Goal: Task Accomplishment & Management: Complete application form

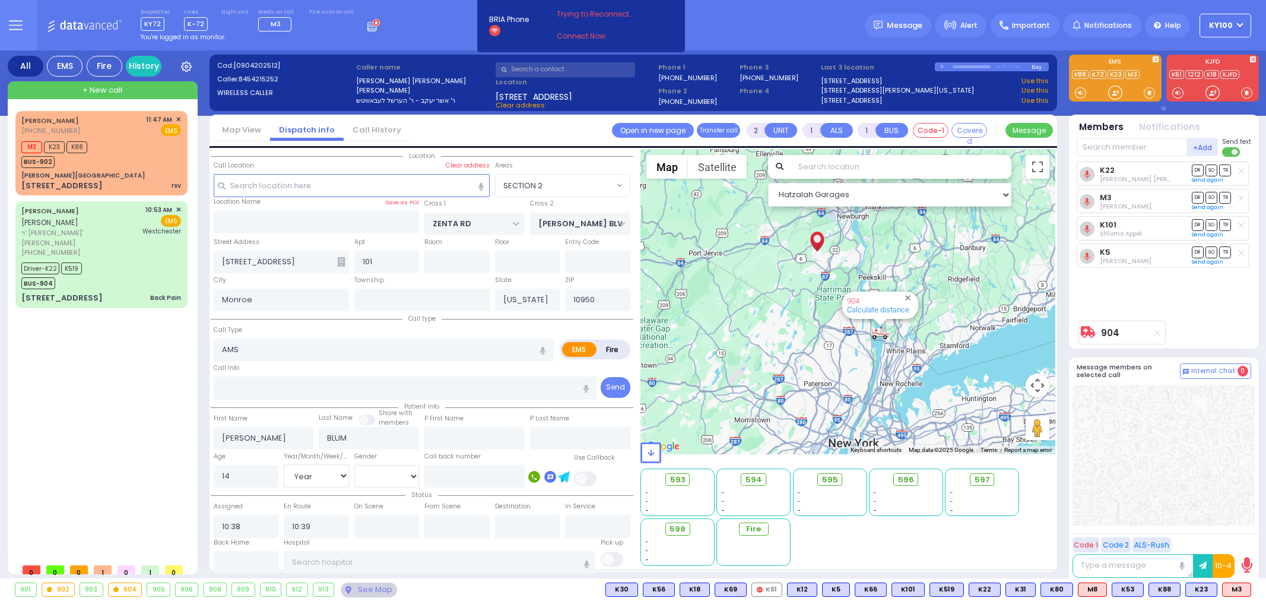
select select "SECTION 2"
select select "Year"
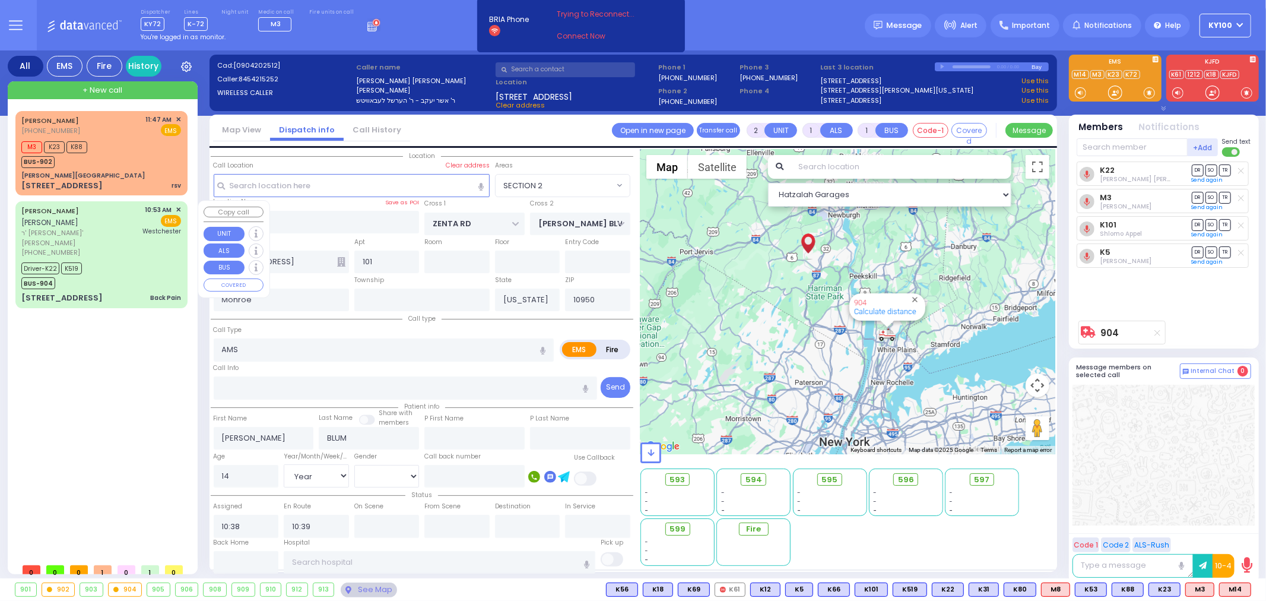
click at [103, 259] on div "Driver-K22 K519 BUS-904" at bounding box center [101, 274] width 160 height 30
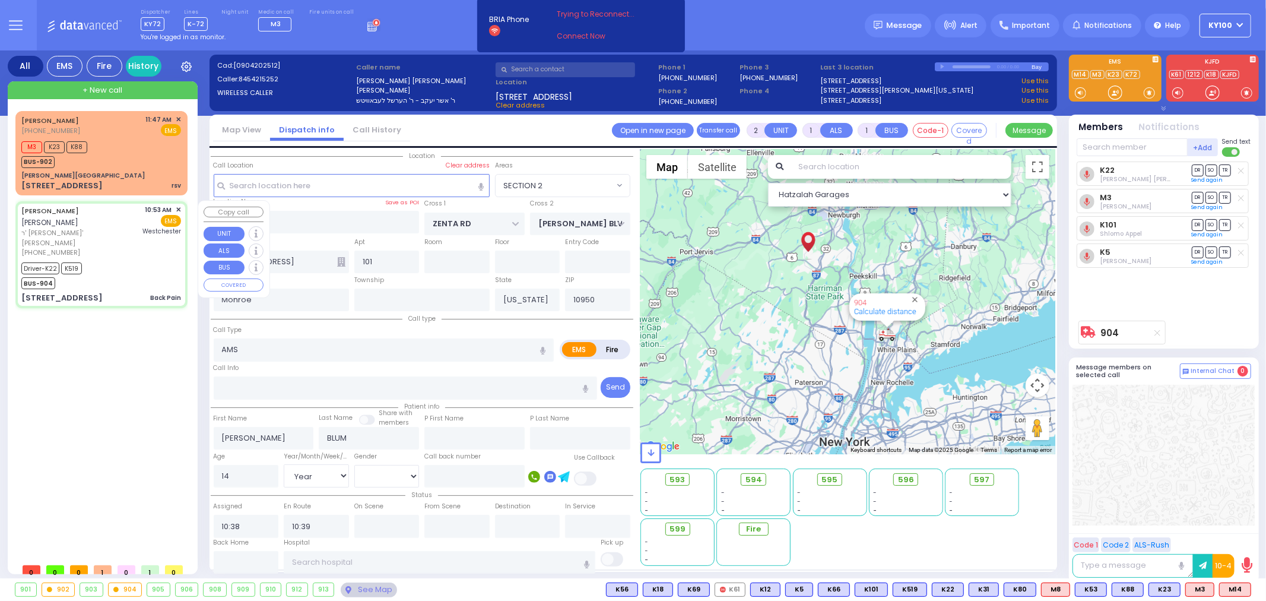
type input "6"
select select
type input "Back Pain"
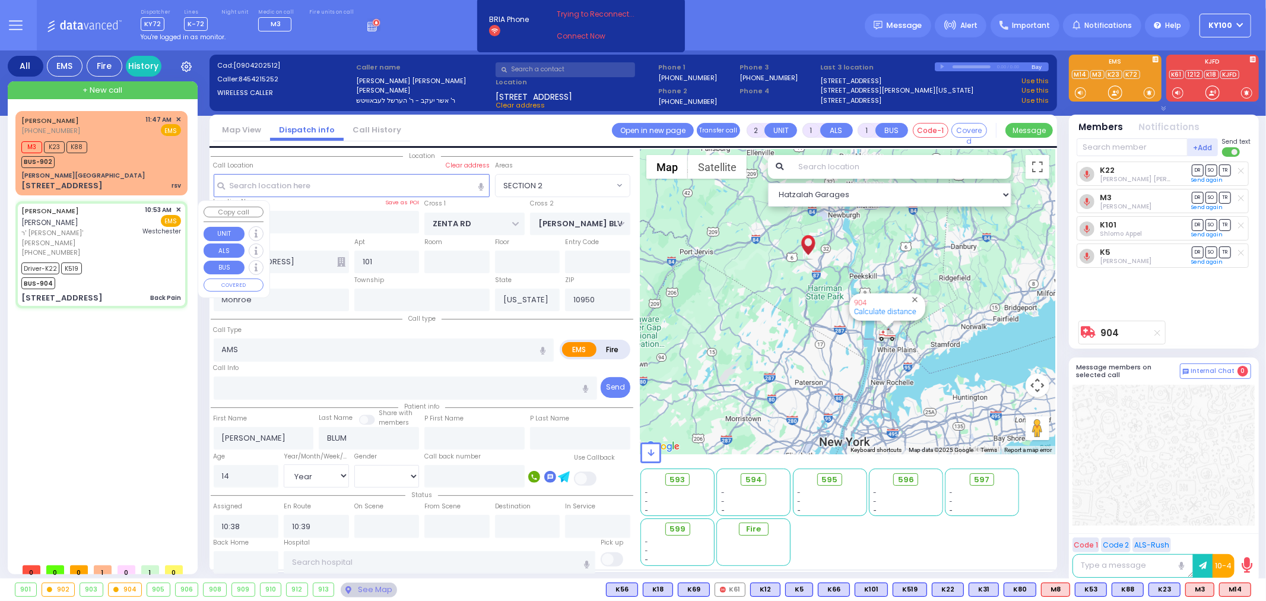
radio input "true"
type input "[PERSON_NAME]"
type input "GLUCK"
type input "[PERSON_NAME]"
type input "Gluck"
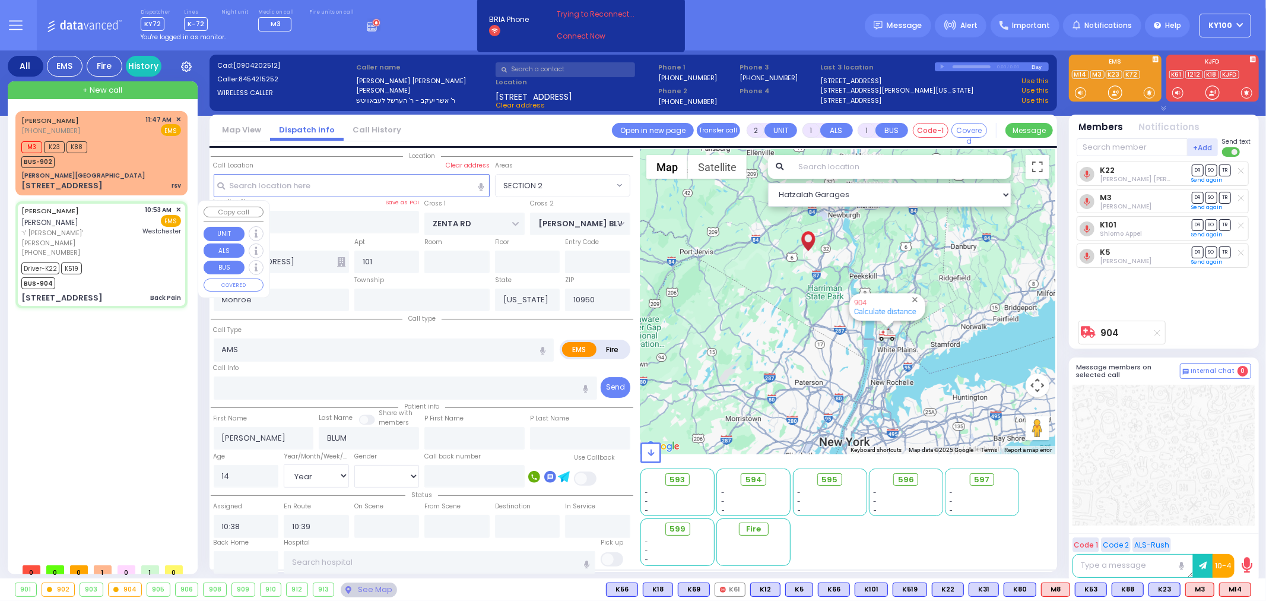
type input "44"
select select "Year"
select select "[DEMOGRAPHIC_DATA]"
type input "10:53"
type input "10:56"
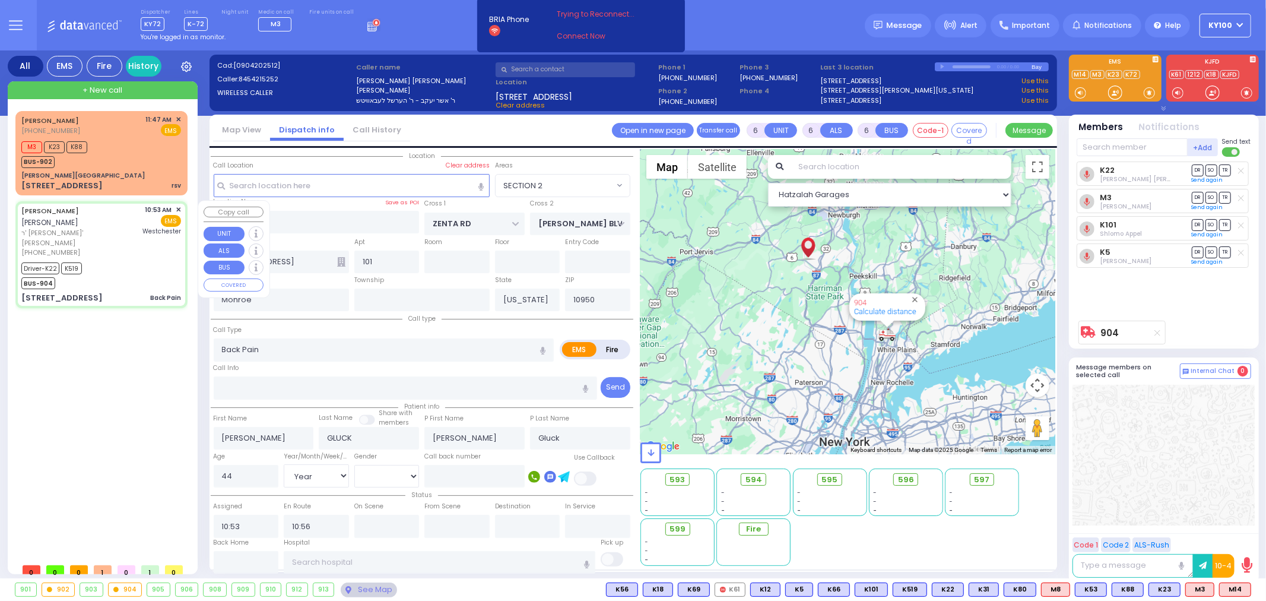
type input "11:02"
type input "11:23"
type input "[GEOGRAPHIC_DATA]-[PERSON_NAME][GEOGRAPHIC_DATA]"
type input "LIZENSK BLVD"
type input "MORDCHE SHER BLVD"
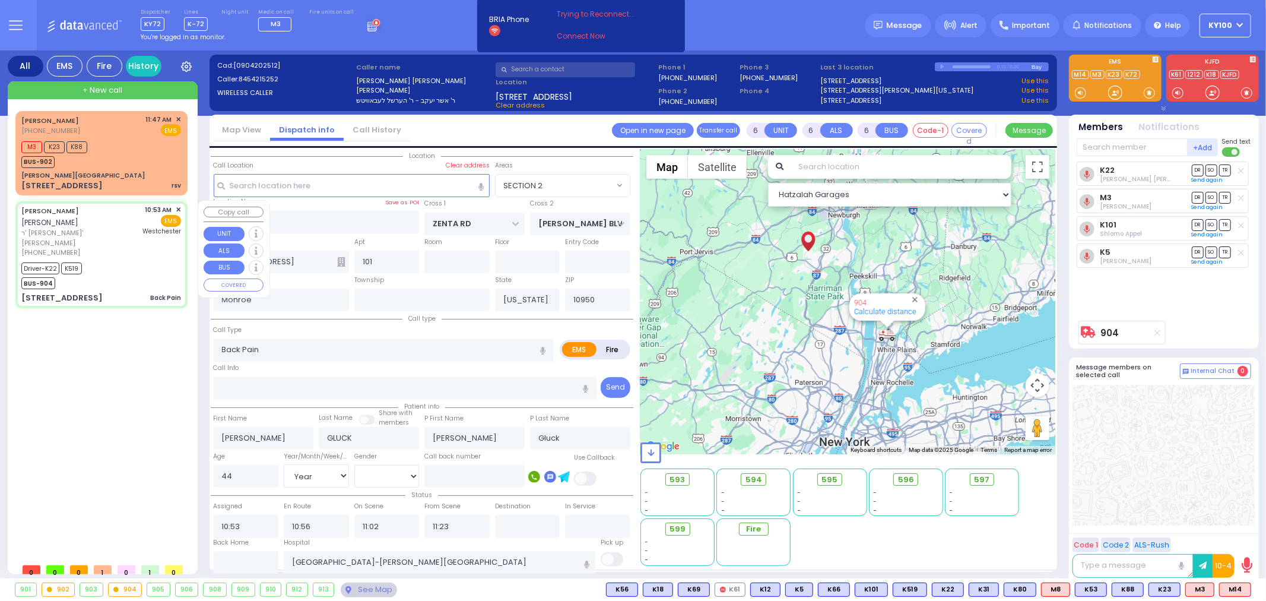
type input "[STREET_ADDRESS]"
type input "303"
select select "SECTION 2"
select select "Hatzalah Garages"
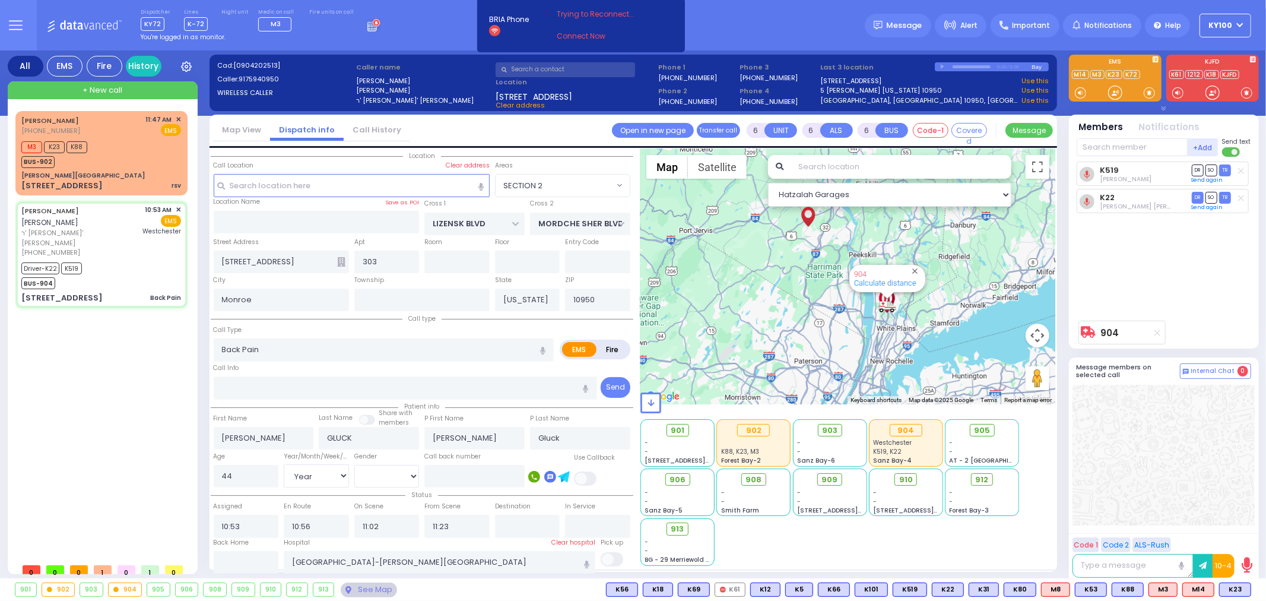
select select
radio input "true"
select select "Year"
select select "[DEMOGRAPHIC_DATA]"
select select "Hatzalah Garages"
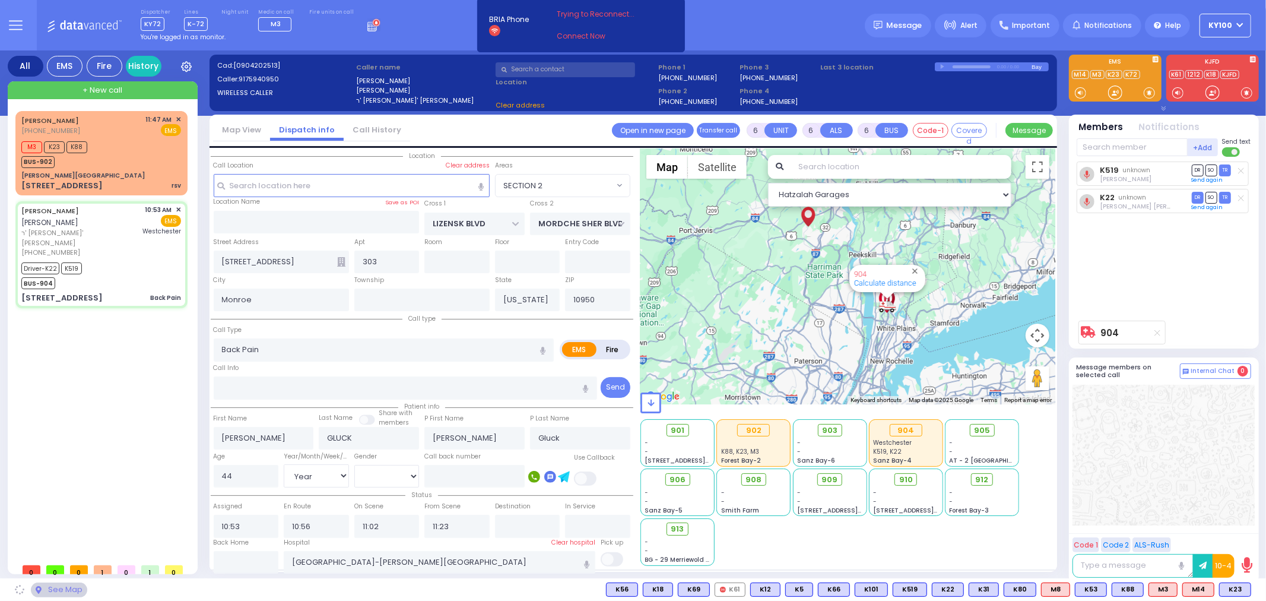
select select "SECTION 2"
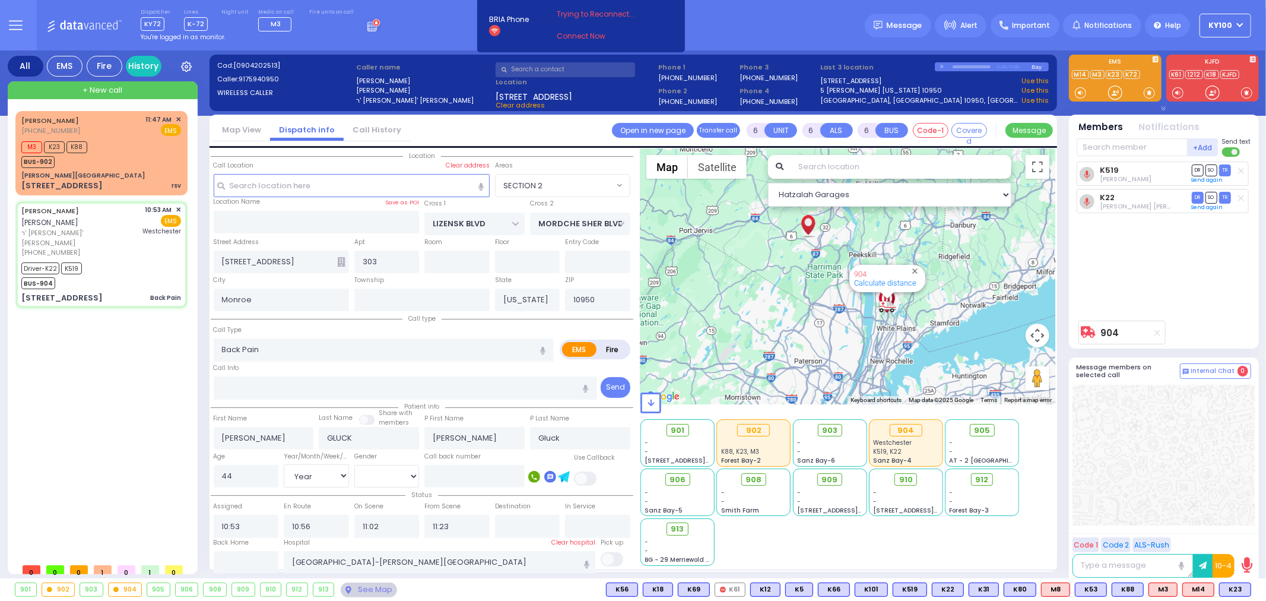
select select
radio input "true"
select select "Year"
select select "[DEMOGRAPHIC_DATA]"
select select "SECTION 2"
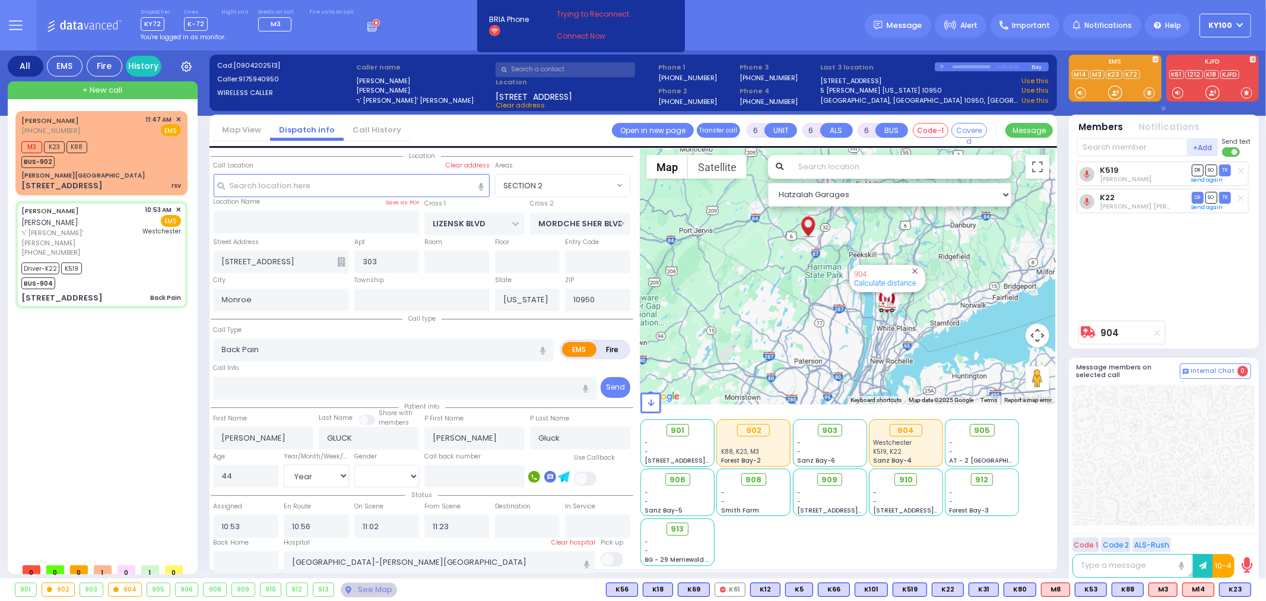
select select "Hatzalah Garages"
select select
radio input "true"
select select "Year"
select select "[DEMOGRAPHIC_DATA]"
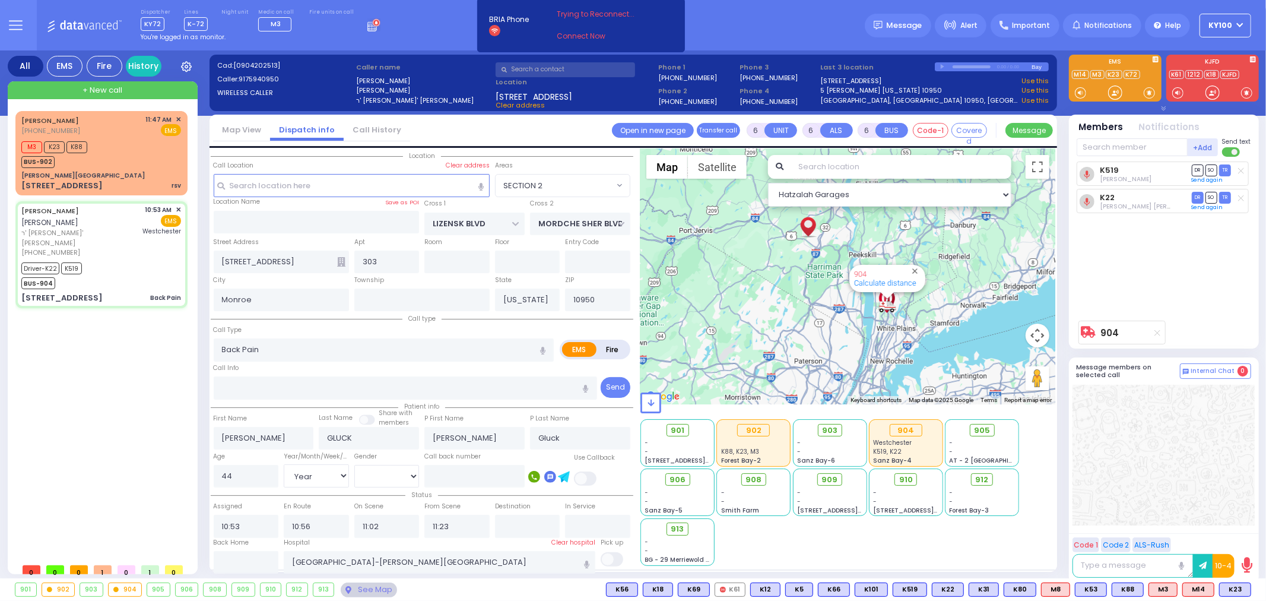
select select "Hatzalah Garages"
select select "SECTION 2"
select select
radio input "true"
select select "Year"
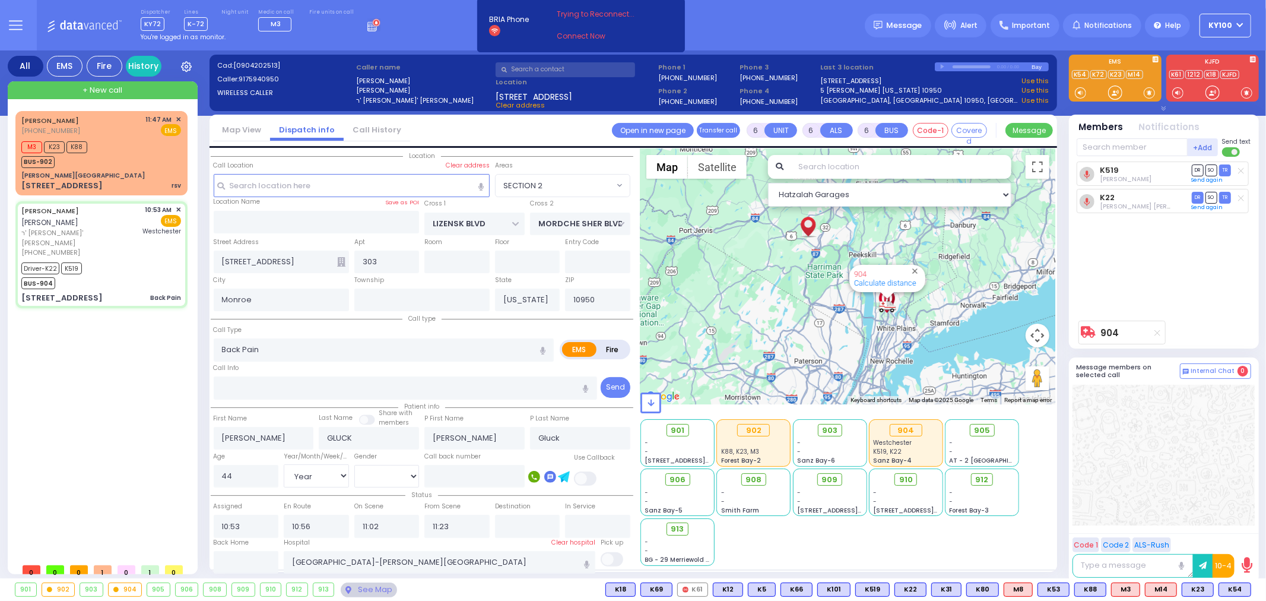
select select "[DEMOGRAPHIC_DATA]"
type input "12:17"
select select "SECTION 2"
select select "Hatzalah Garages"
select select
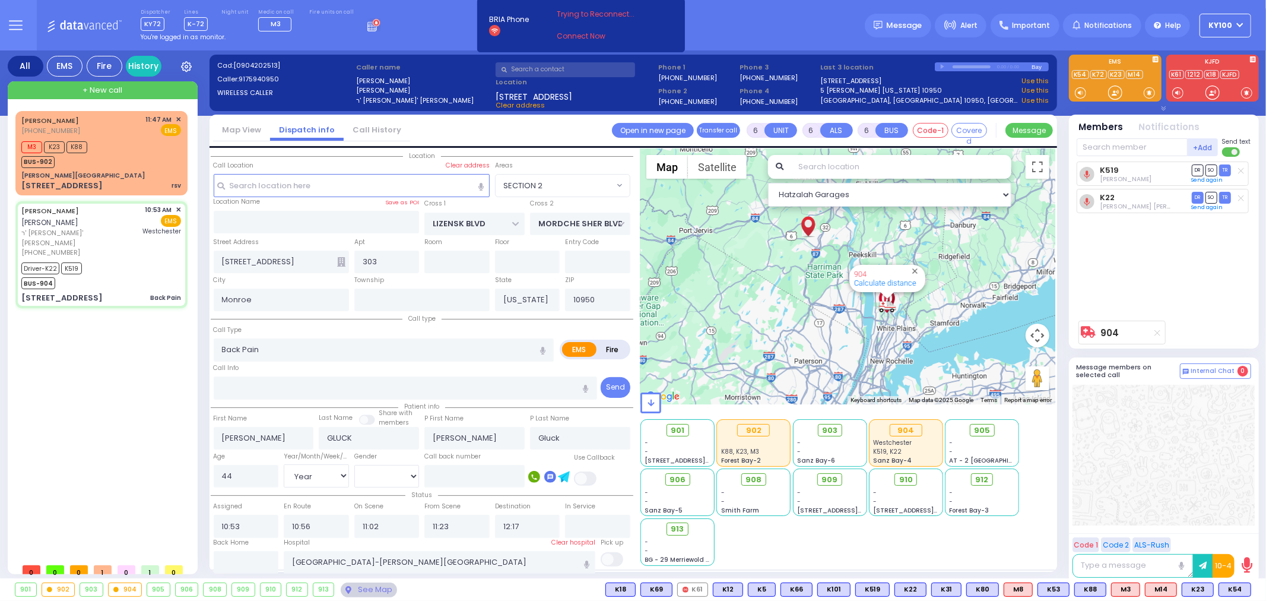
radio input "true"
select select "Year"
select select "[DEMOGRAPHIC_DATA]"
select select "SECTION 2"
select select "Hatzalah Garages"
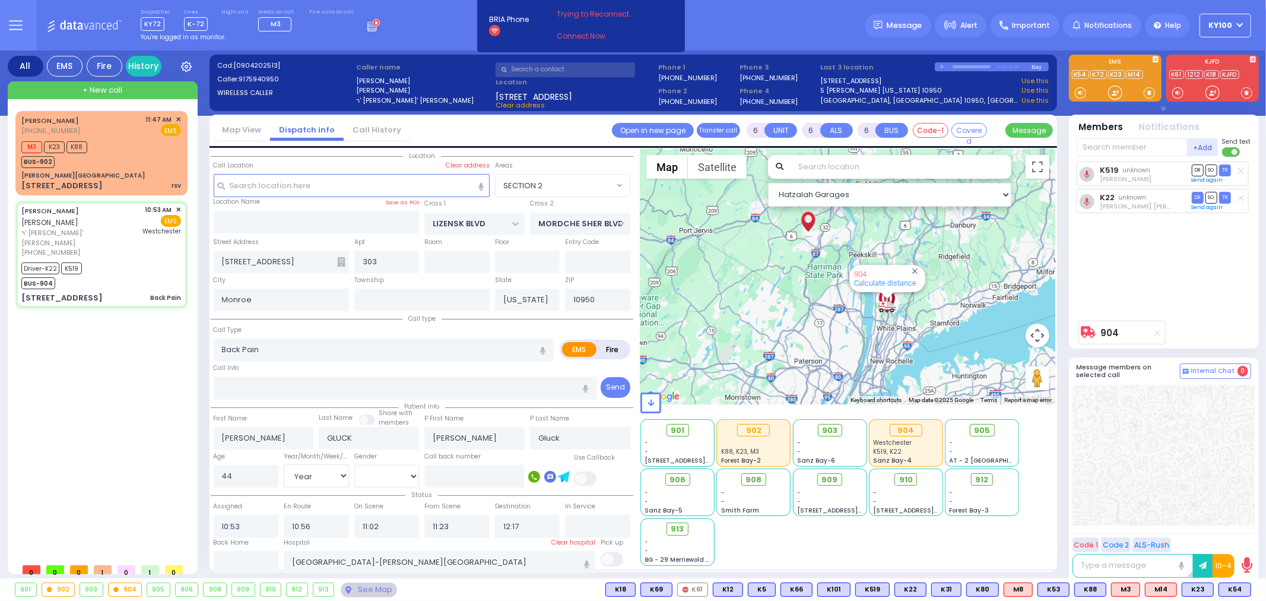
select select
radio input "true"
select select "Year"
select select "[DEMOGRAPHIC_DATA]"
select select "SECTION 2"
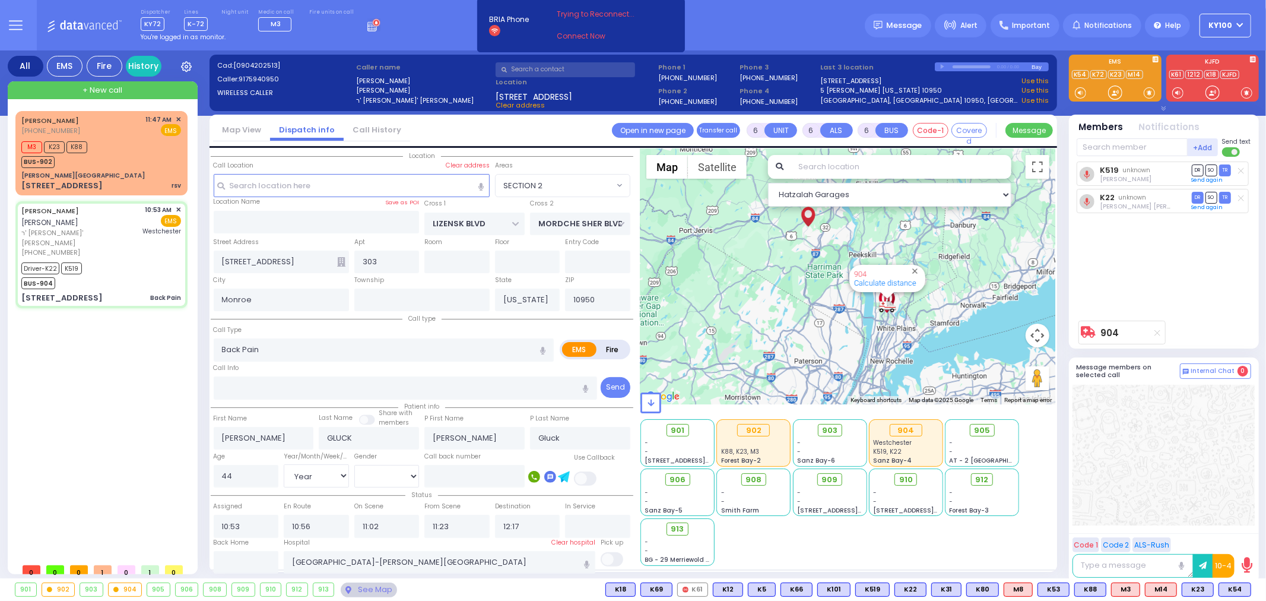
select select "Hatzalah Garages"
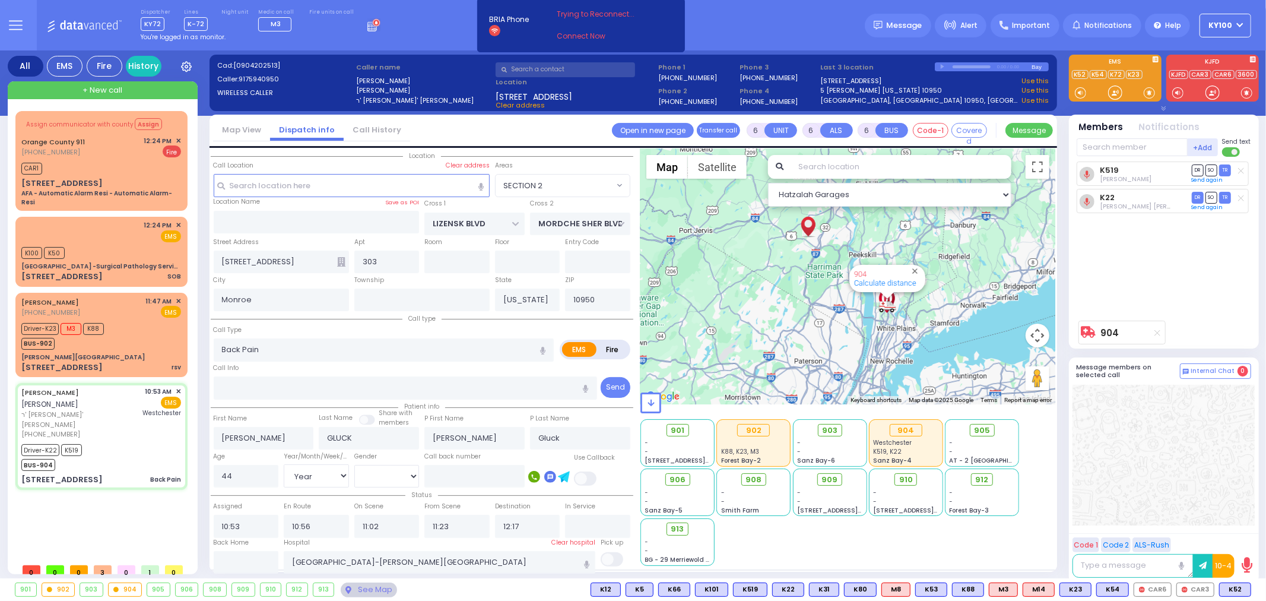
select select
radio input "true"
select select "Year"
select select "[DEMOGRAPHIC_DATA]"
select select "Hatzalah Garages"
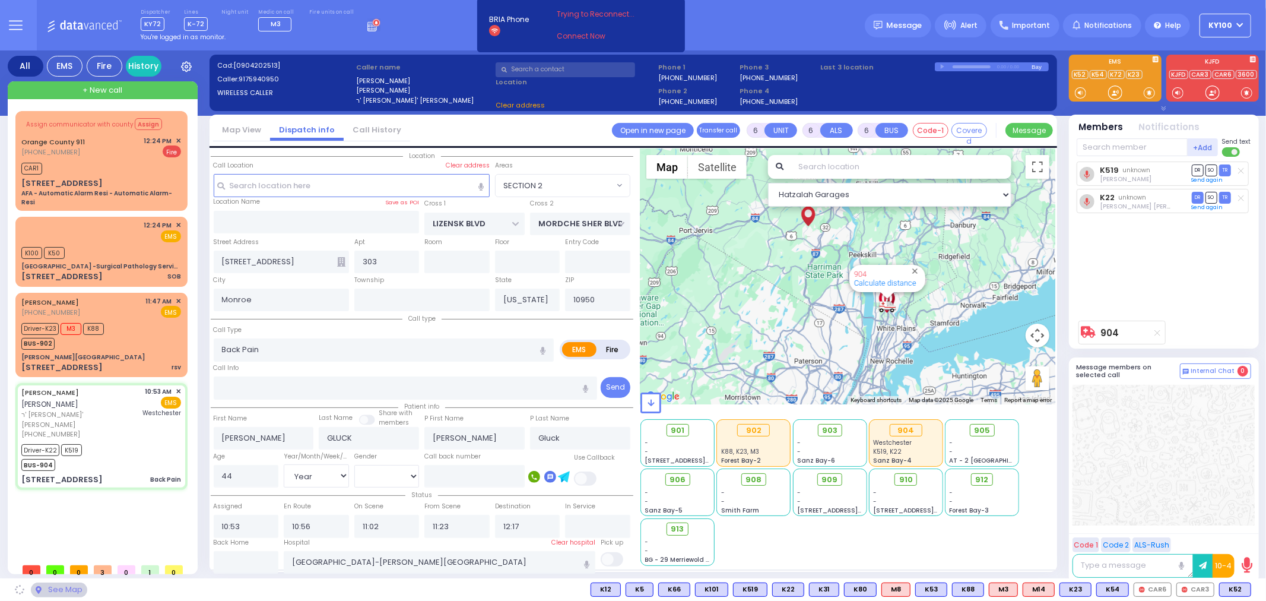
select select "SECTION 2"
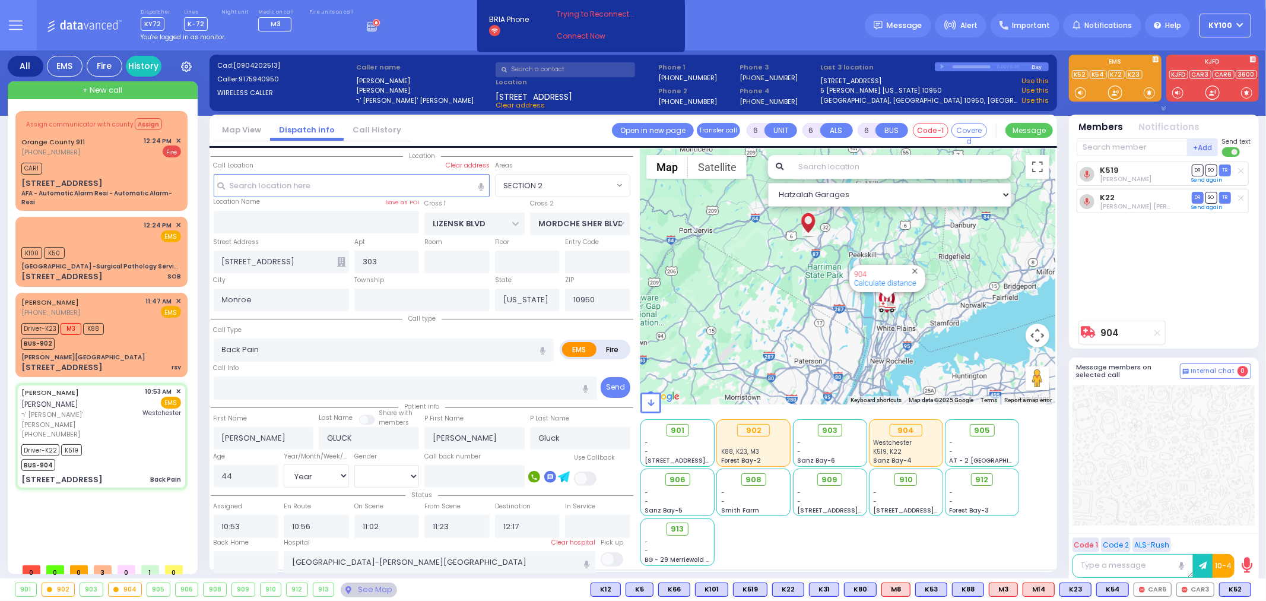
select select
radio input "true"
select select "Year"
select select "[DEMOGRAPHIC_DATA]"
select select "Hatzalah Garages"
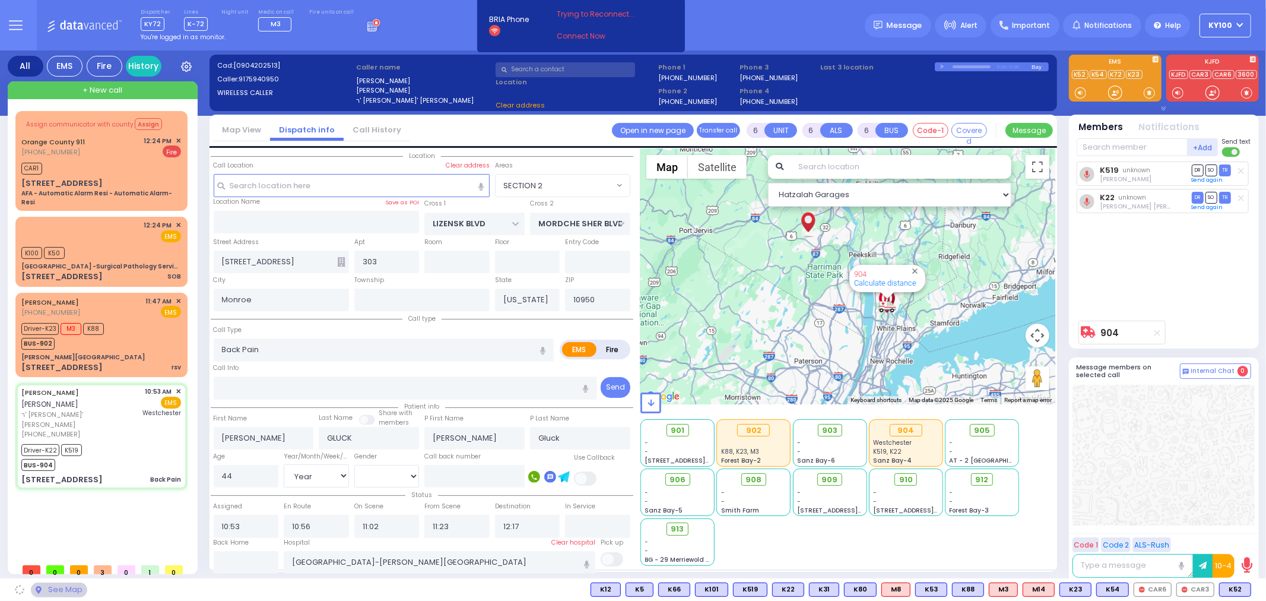
select select "SECTION 2"
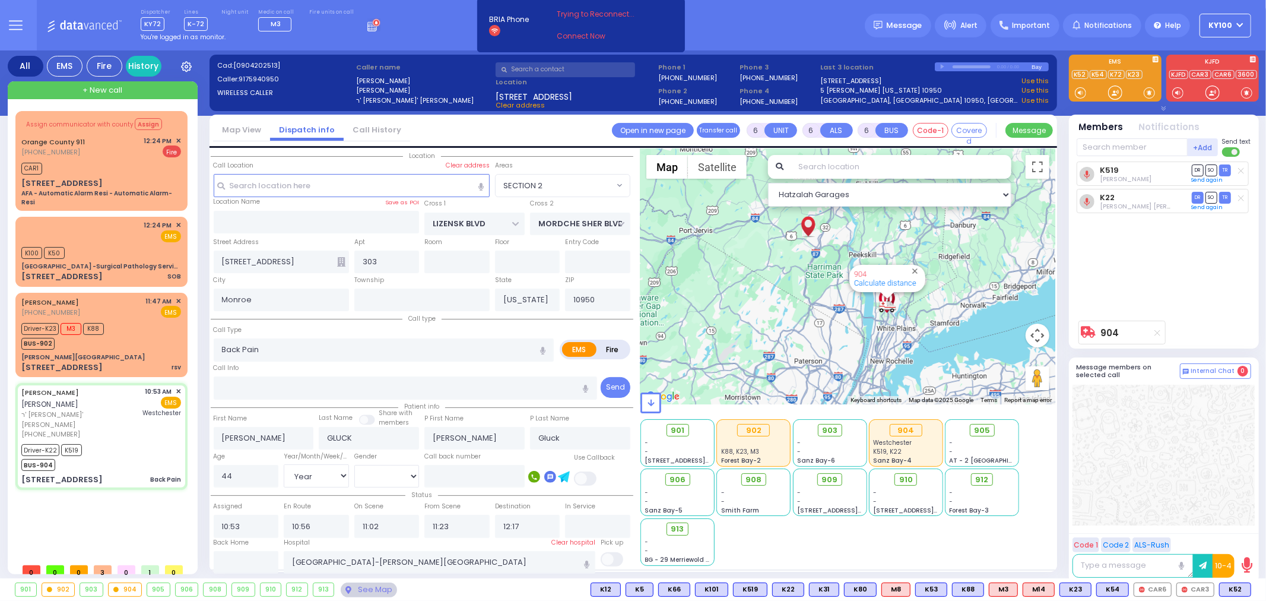
select select
radio input "true"
select select "Year"
select select "[DEMOGRAPHIC_DATA]"
select select "Hatzalah Garages"
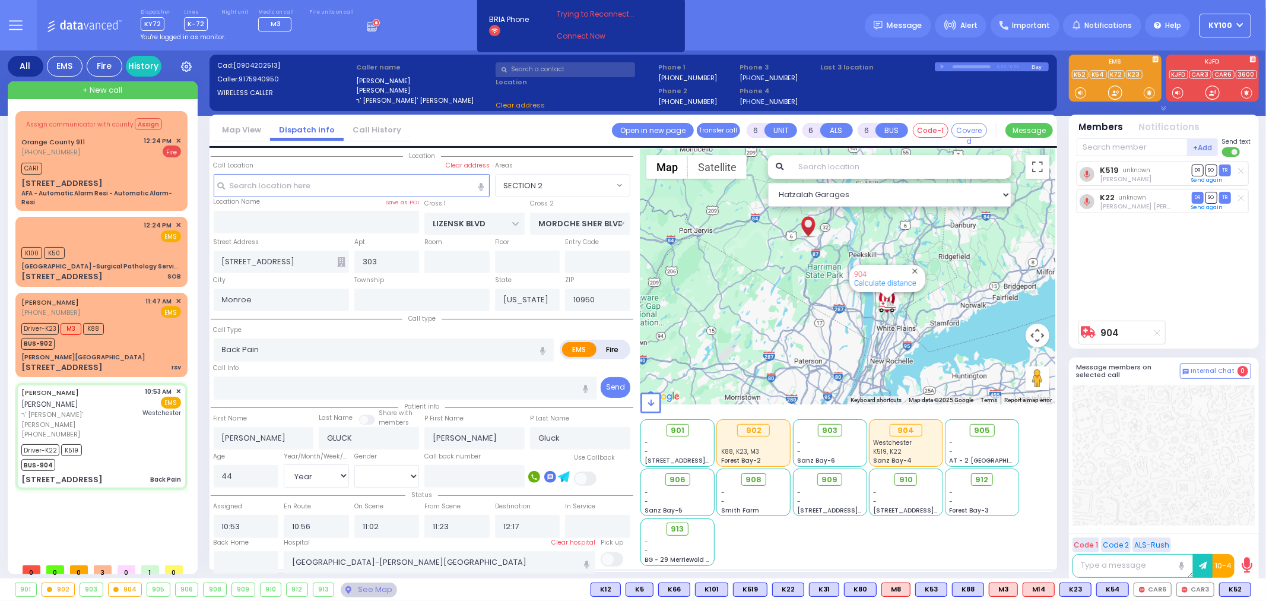
select select "SECTION 2"
select select
radio input "true"
select select "Year"
select select "[DEMOGRAPHIC_DATA]"
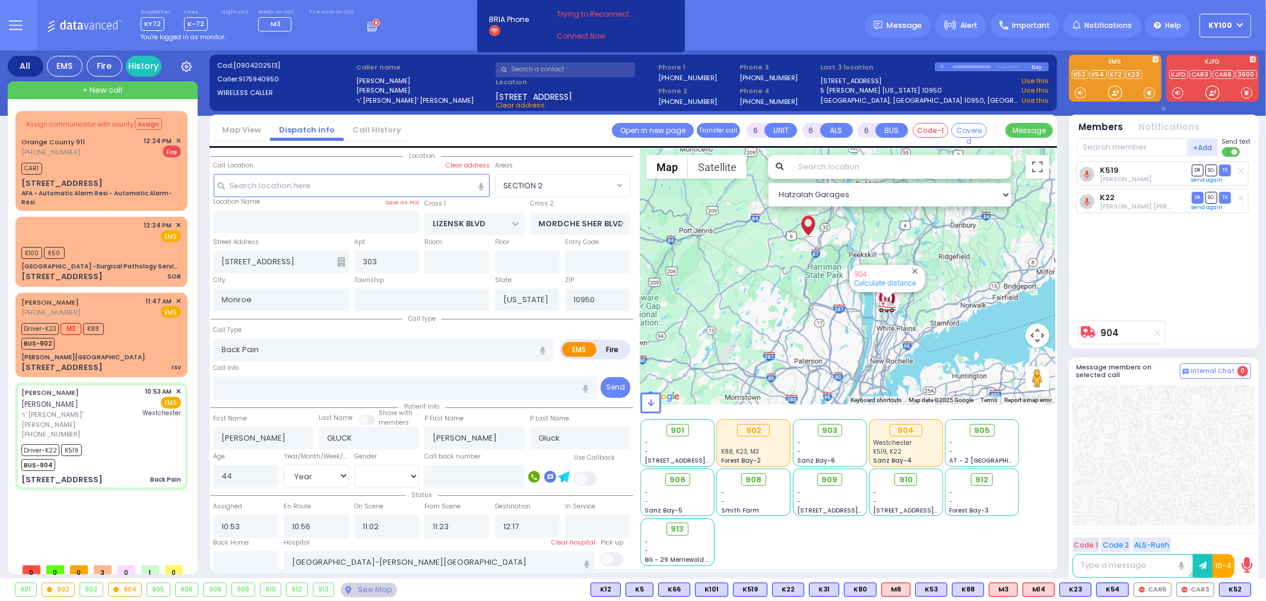
select select "Hatzalah Garages"
select select "SECTION 2"
